Goal: Information Seeking & Learning: Check status

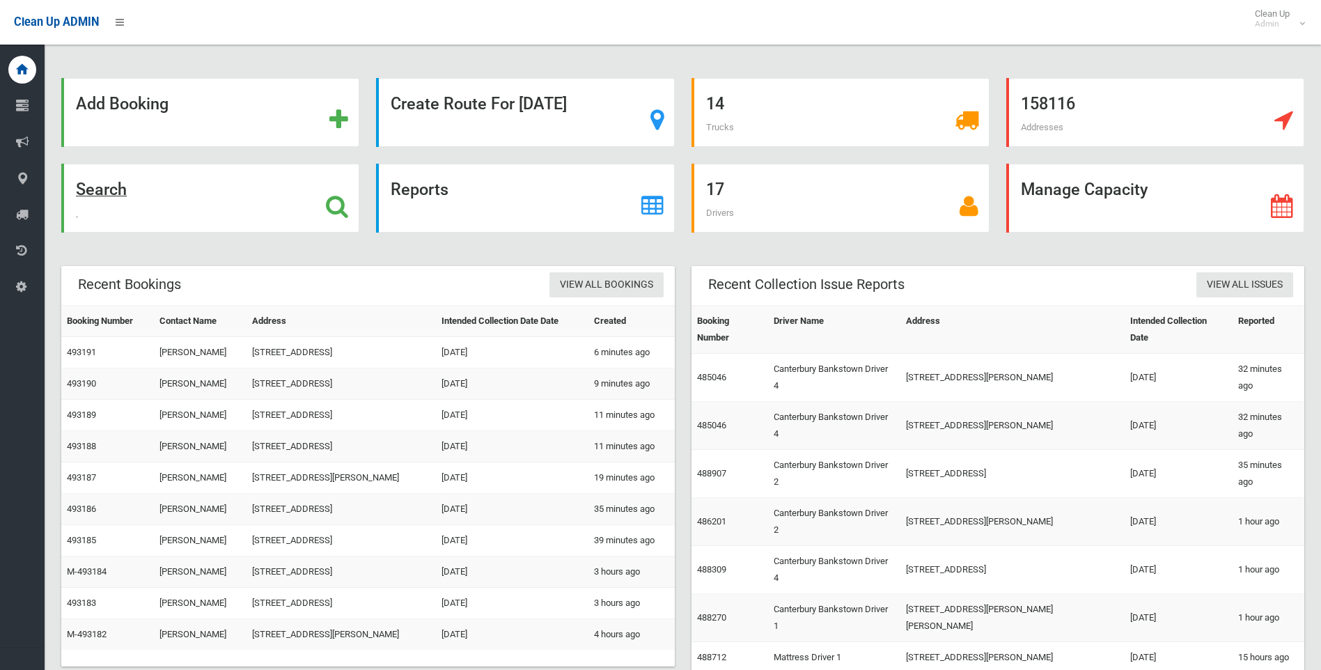
click at [116, 194] on strong "Search" at bounding box center [101, 189] width 51 height 19
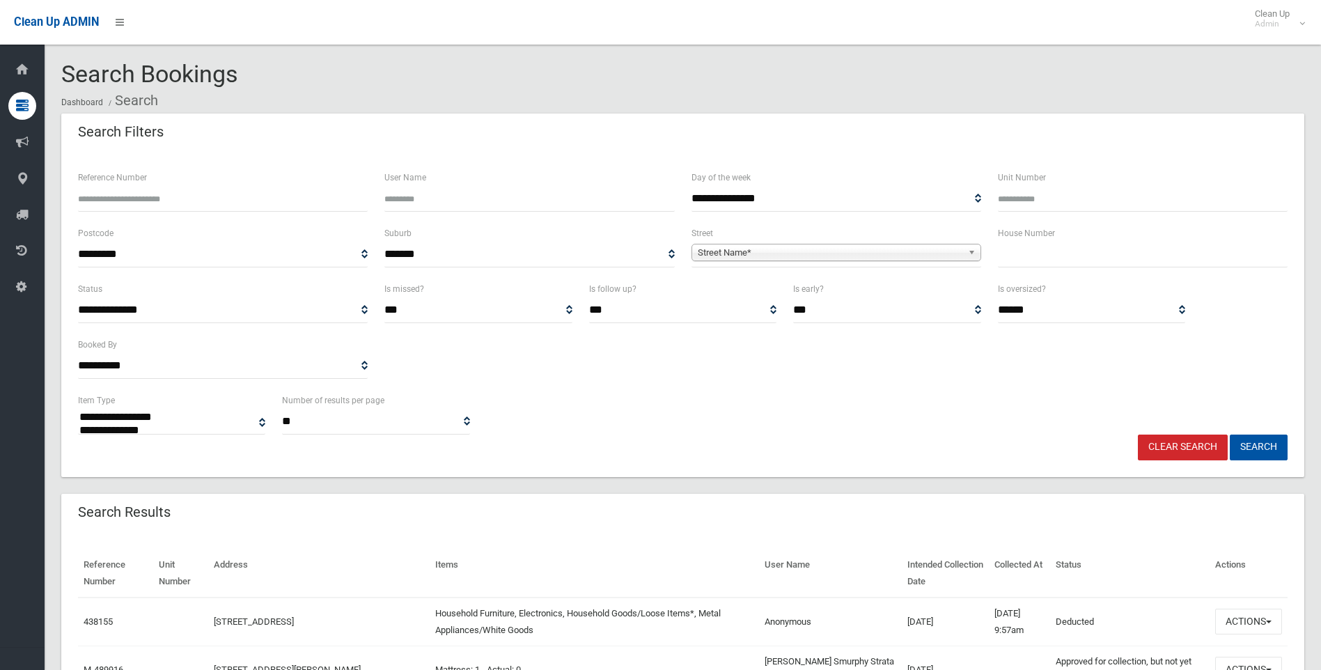
select select
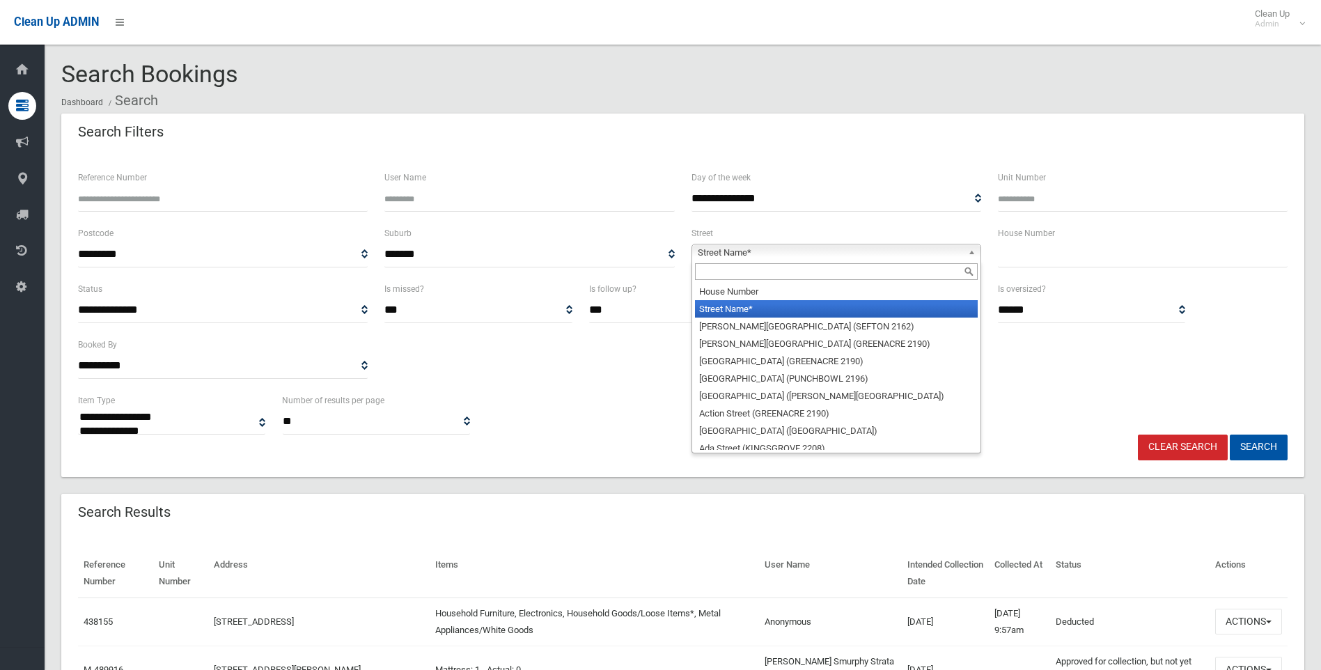
click at [783, 251] on span "Street Name*" at bounding box center [830, 252] width 265 height 17
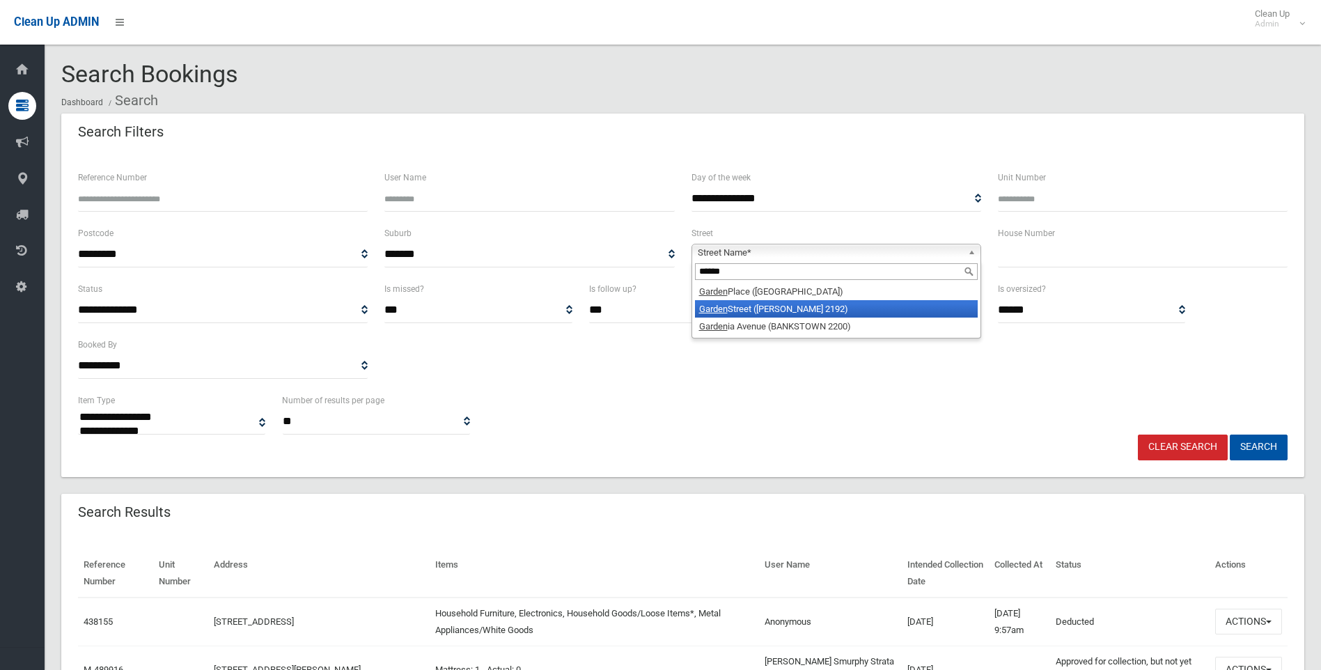
type input "******"
click at [747, 309] on li "Garden Street (BELMORE 2192)" at bounding box center [836, 308] width 283 height 17
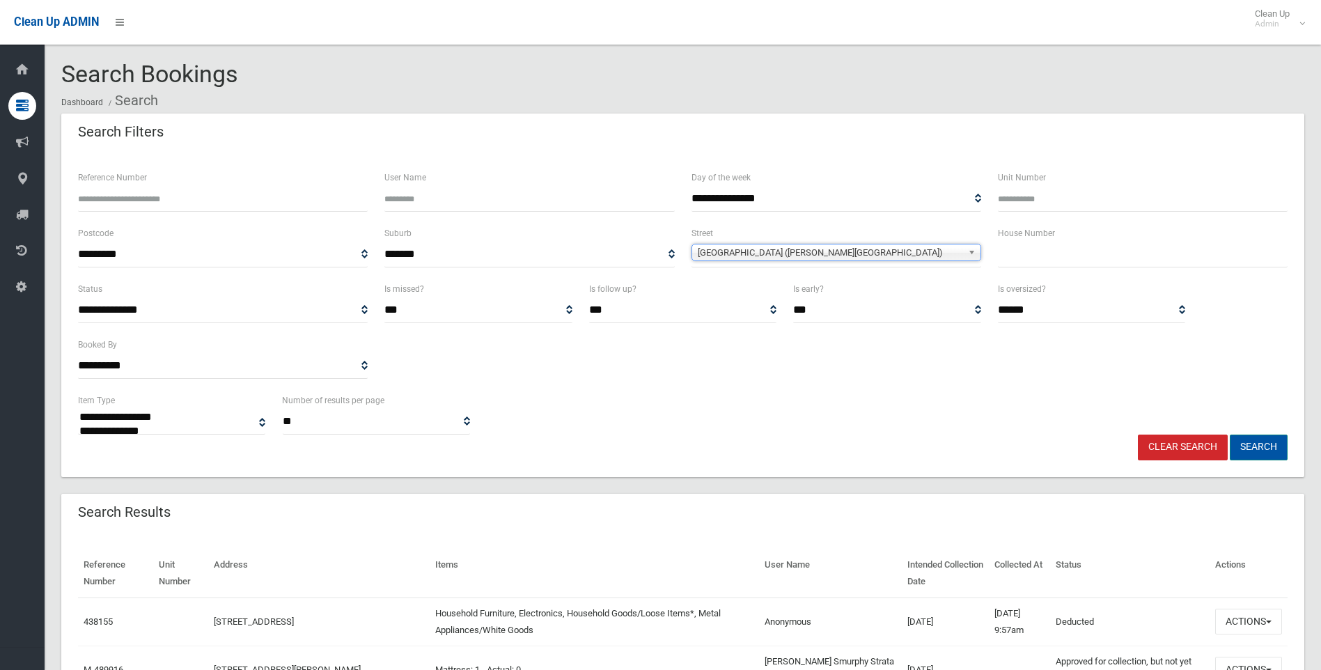
click at [1257, 451] on button "Search" at bounding box center [1259, 448] width 58 height 26
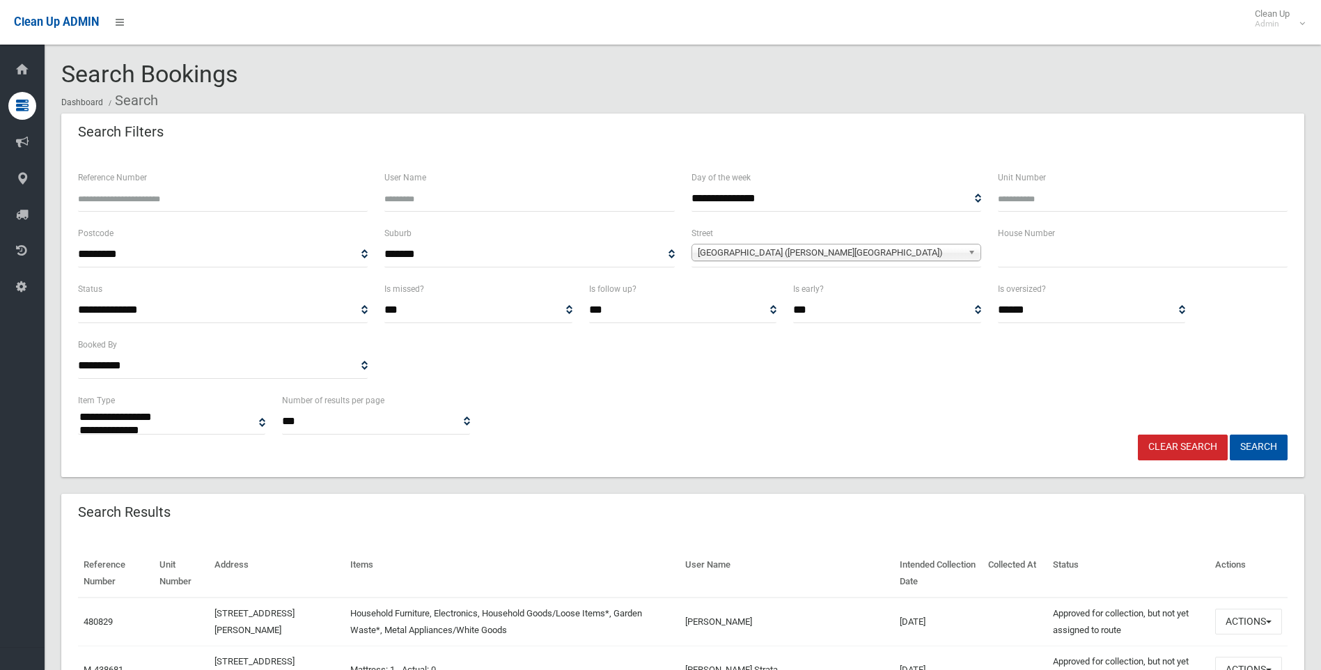
select select
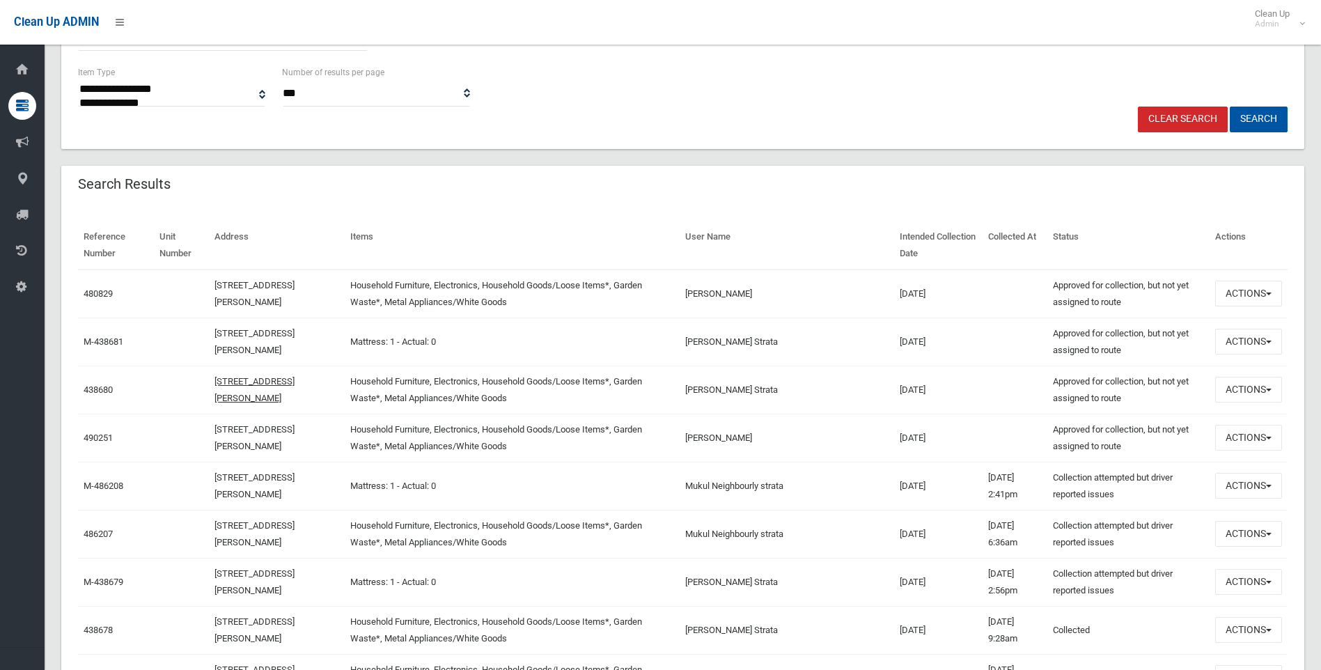
scroll to position [348, 0]
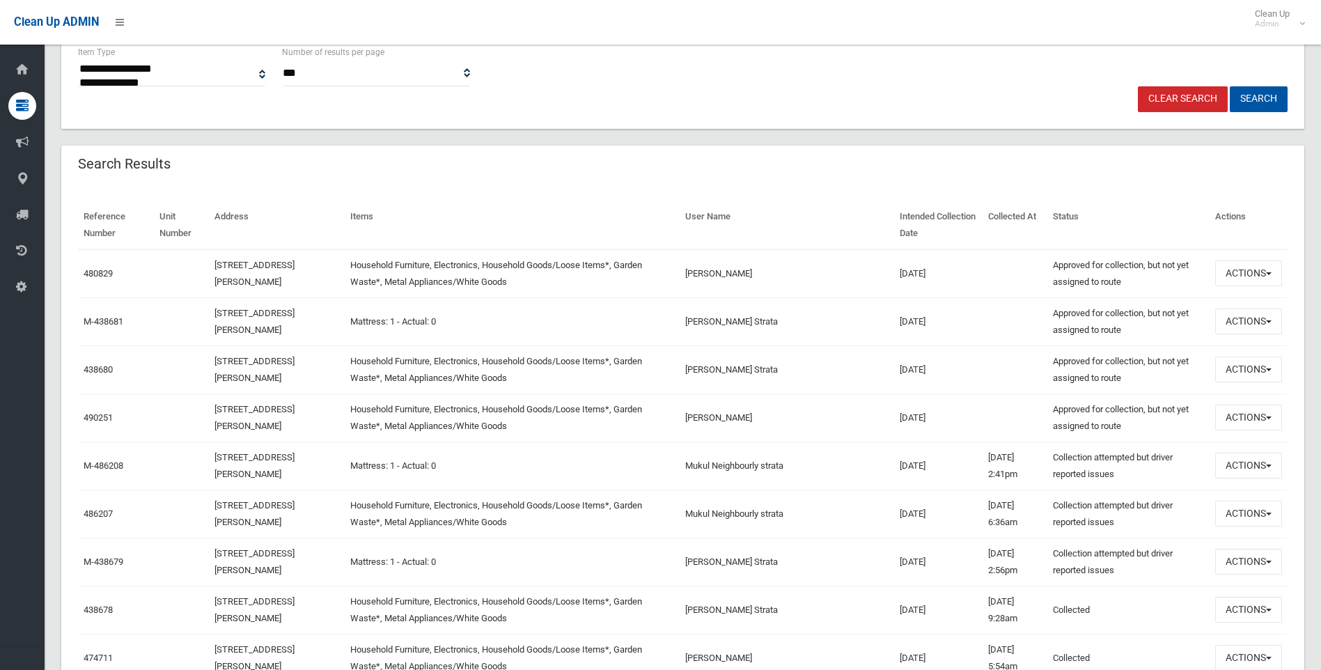
click at [1184, 92] on link "Clear Search" at bounding box center [1183, 99] width 90 height 26
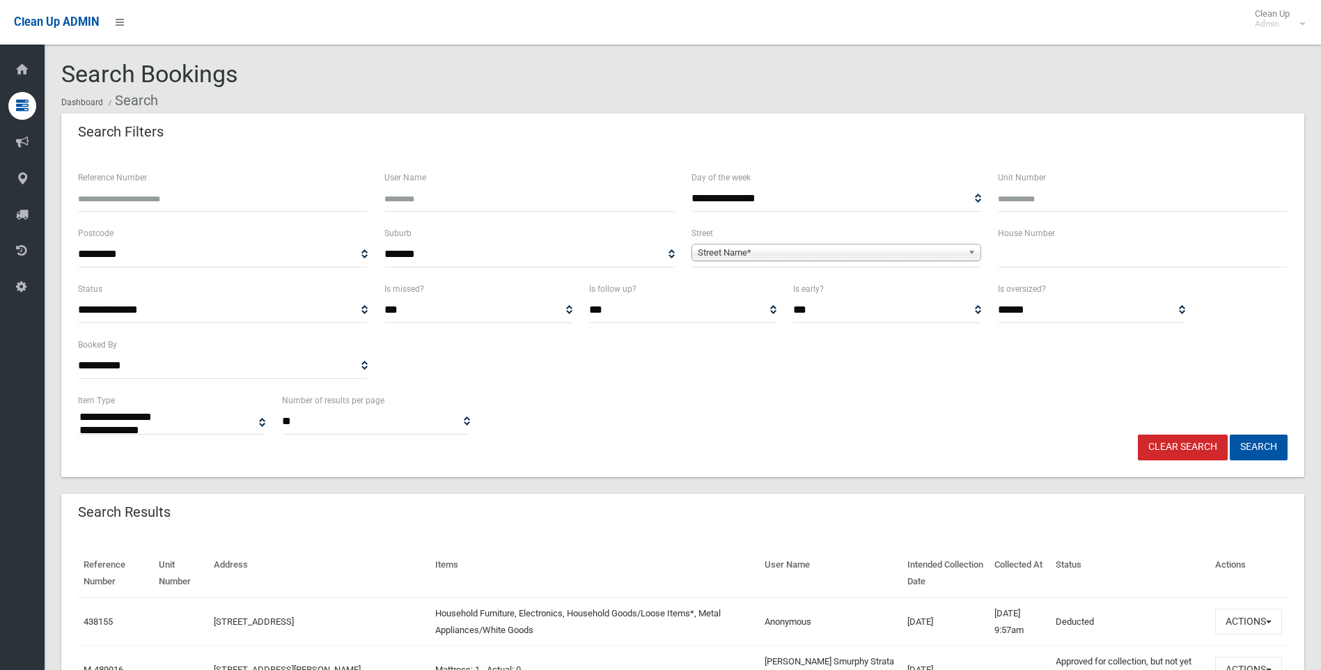
select select
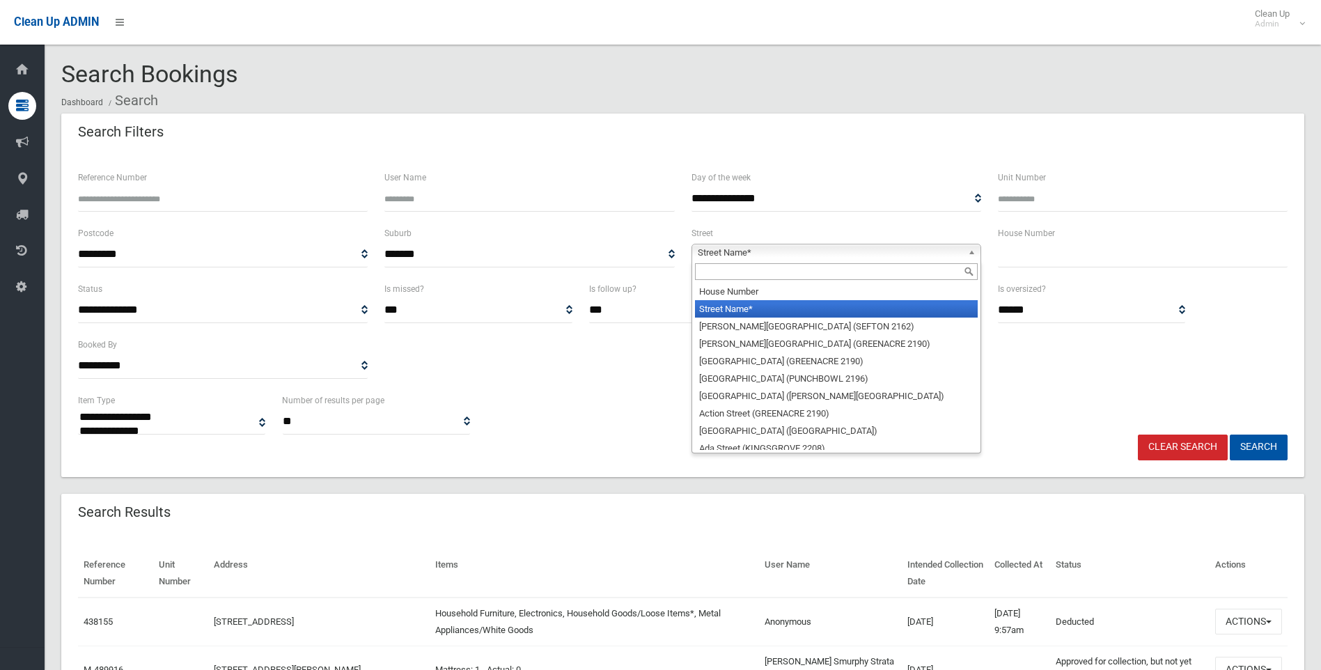
click at [807, 253] on span "Street Name*" at bounding box center [830, 252] width 265 height 17
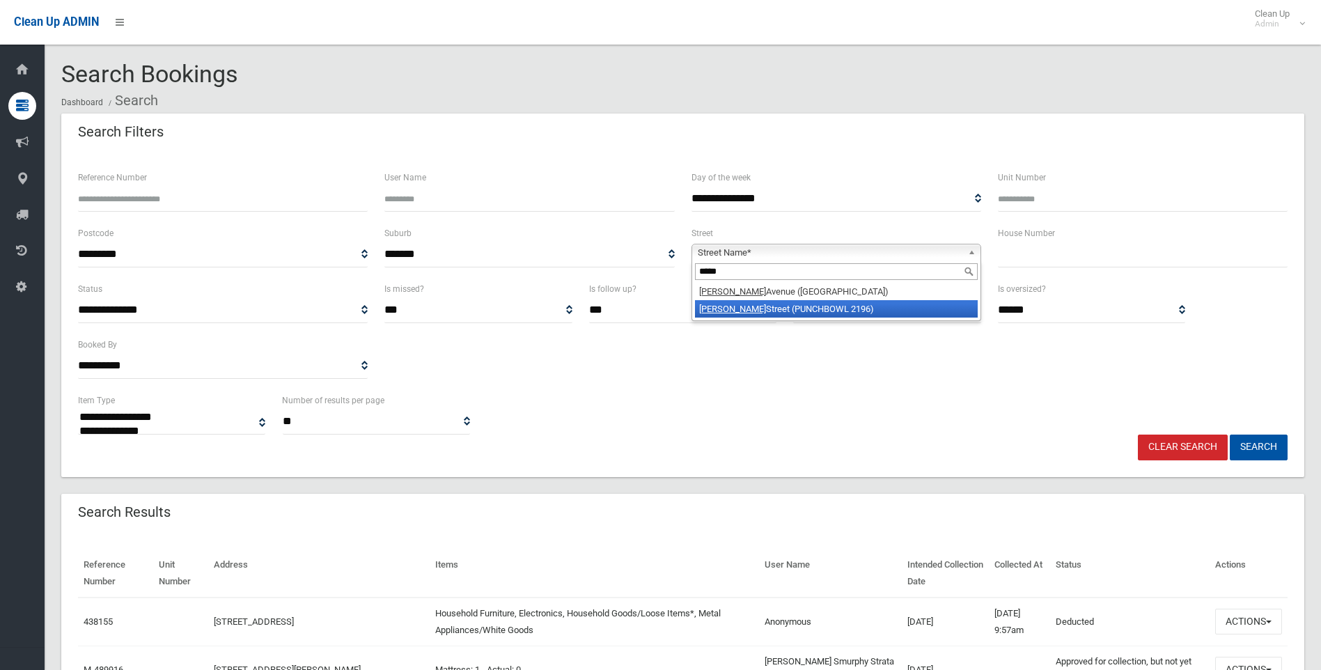
type input "*****"
click at [779, 305] on li "Joyce Street (PUNCHBOWL 2196)" at bounding box center [836, 308] width 283 height 17
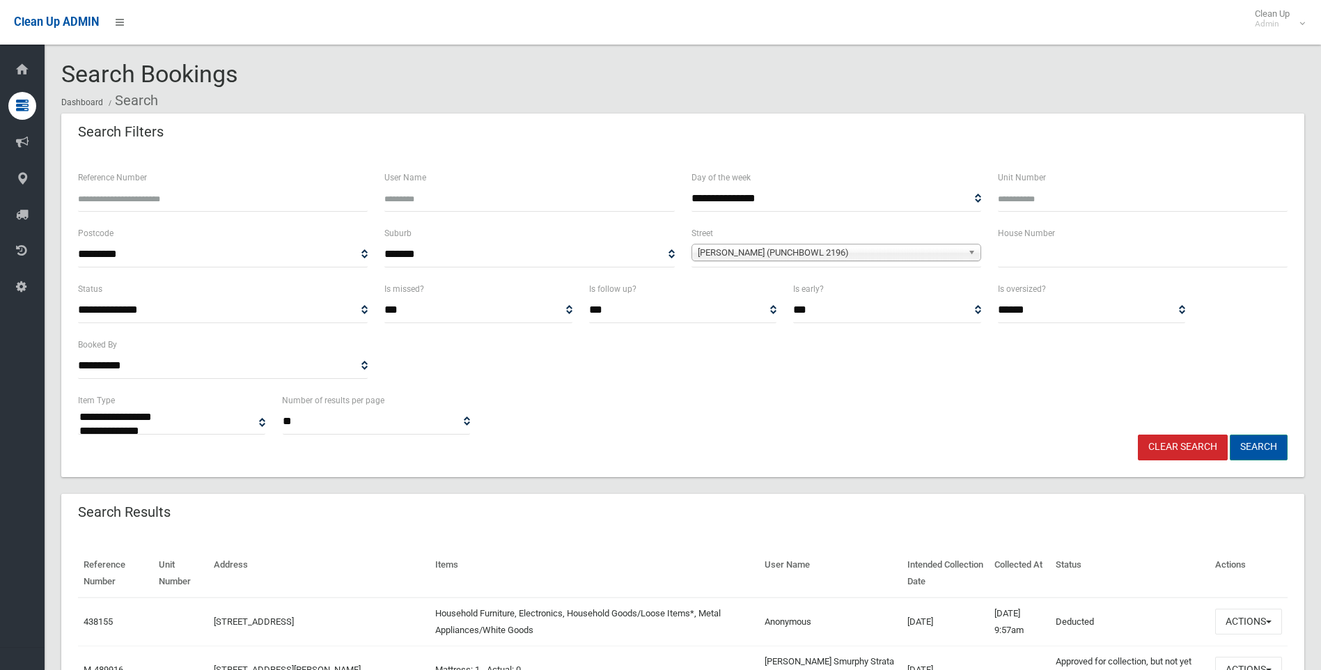
click at [1251, 439] on button "Search" at bounding box center [1259, 448] width 58 height 26
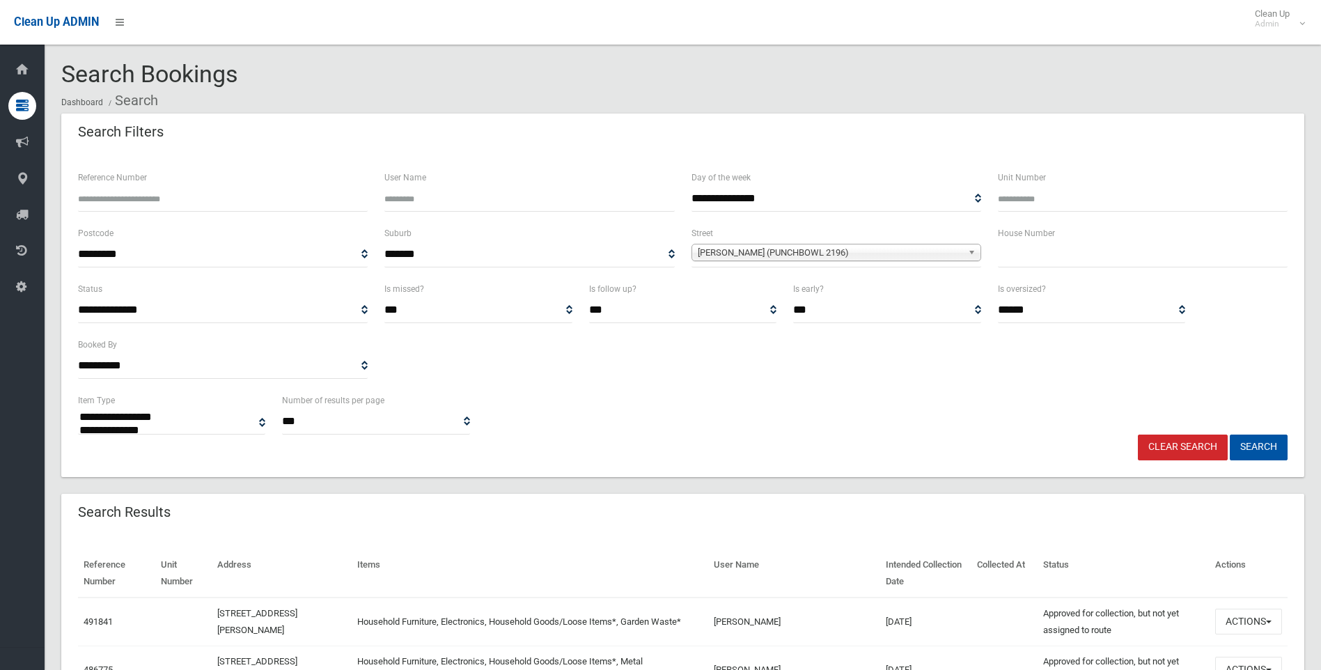
select select
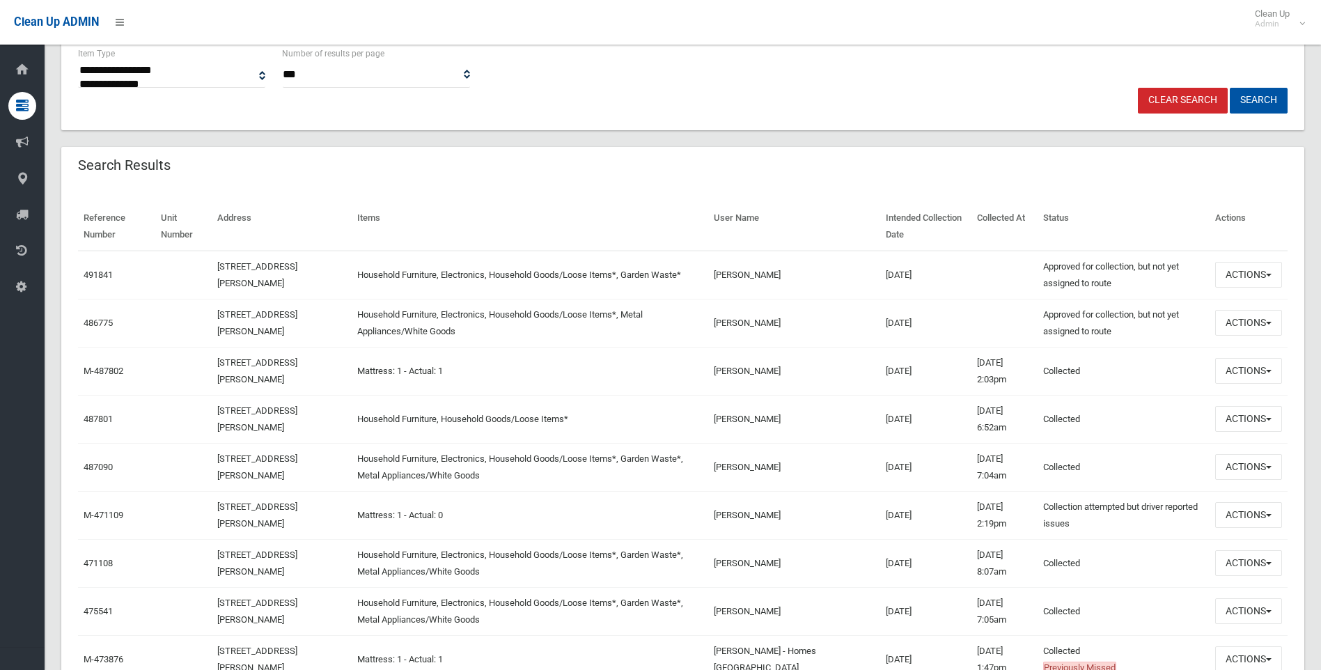
scroll to position [348, 0]
click at [1243, 320] on button "Actions" at bounding box center [1248, 322] width 67 height 26
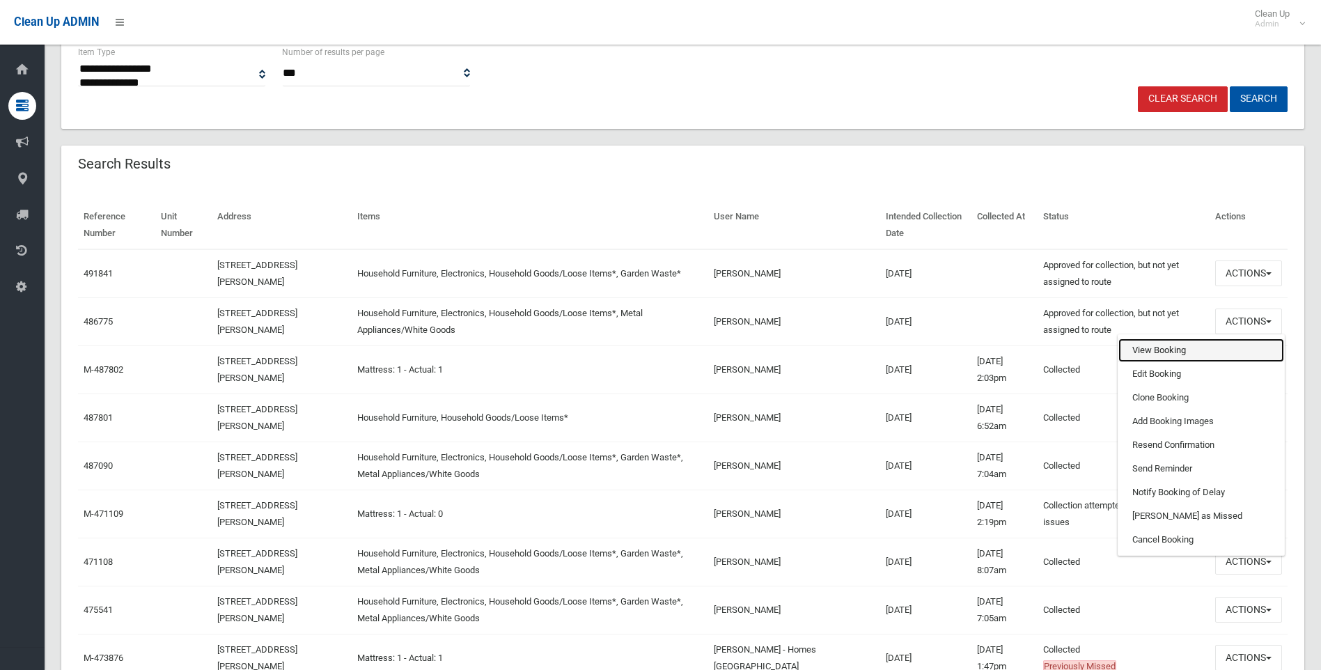
click at [1180, 350] on link "View Booking" at bounding box center [1201, 350] width 166 height 24
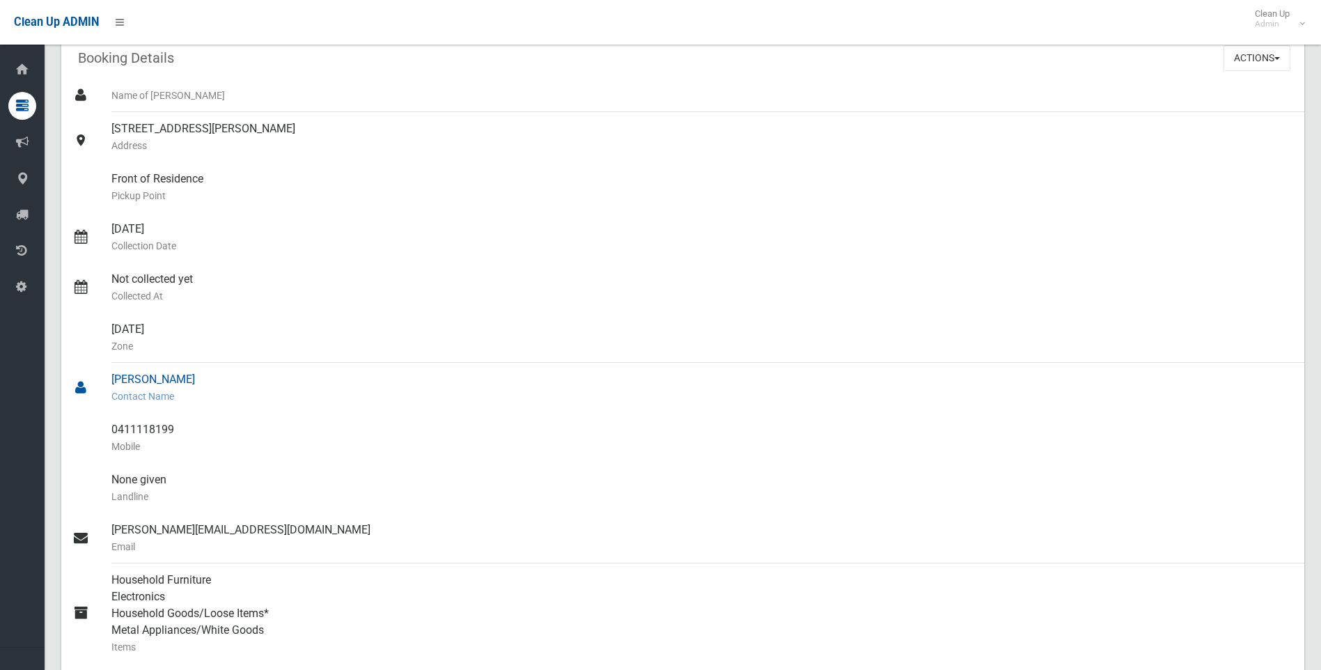
scroll to position [139, 0]
